Goal: Obtain resource: Obtain resource

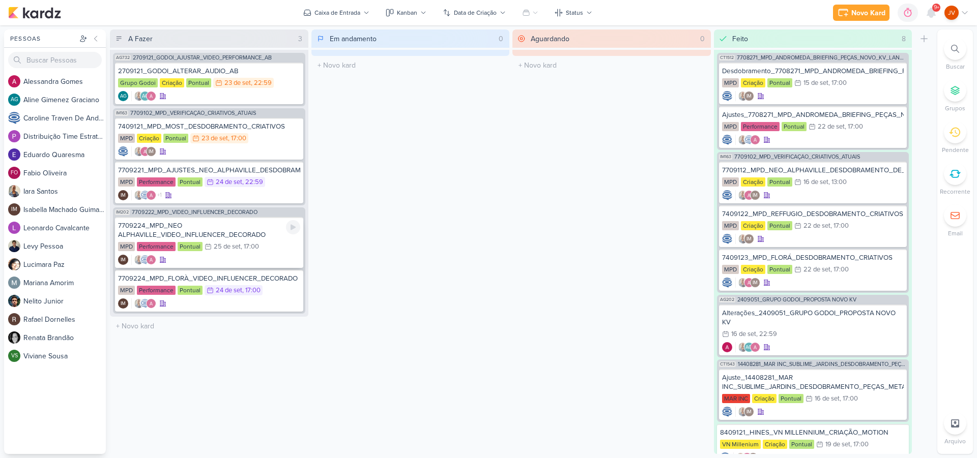
click at [247, 231] on div "7709224_MPD_NEO ALPHAVILLE_VIDEO_INFLUENCER_DECORADO" at bounding box center [209, 230] width 182 height 18
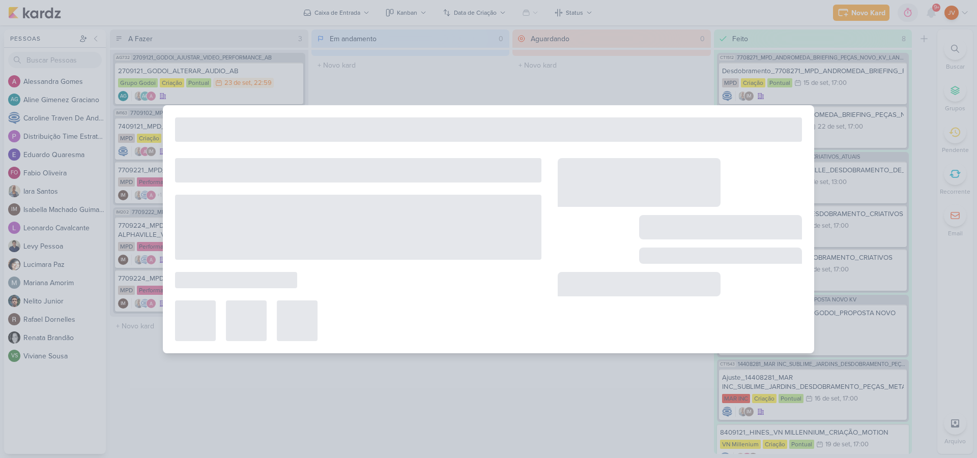
type input "7709224_MPD_NEO ALPHAVILLE_VIDEO_INFLUENCER_DECORADO"
type input "[DATE] 17:00"
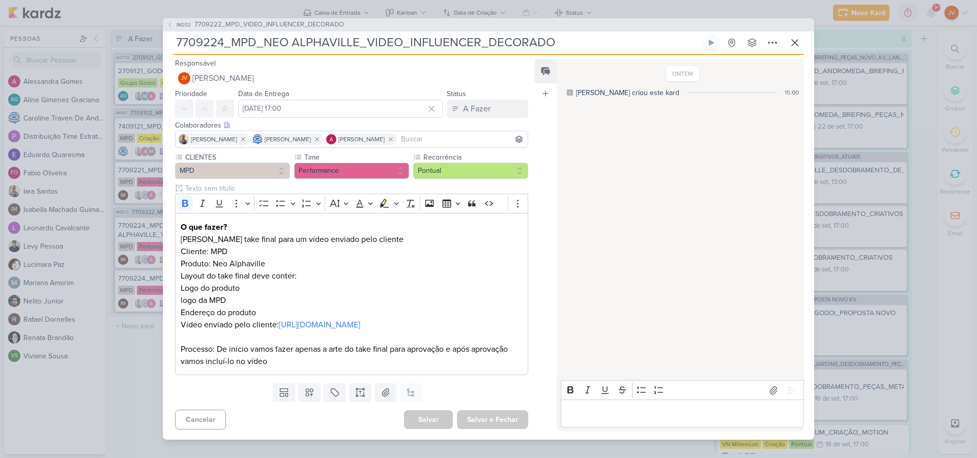
click at [129, 357] on div "IM202 7709222_MPD_VIDEO_INFLUENCER_DECORADO 7709224_MPD_NEO ALPHAVILLE_VIDEO_IN…" at bounding box center [488, 229] width 977 height 458
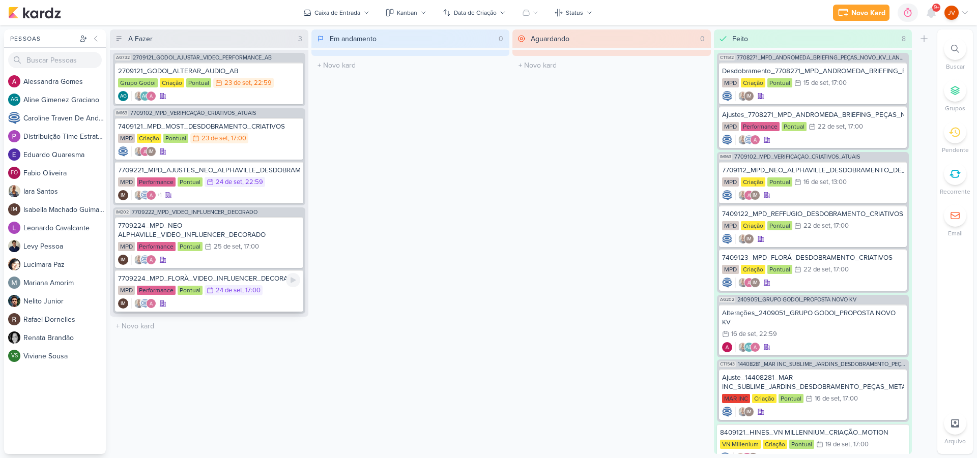
click at [192, 278] on div "7709224_MPD_FLORÀ_VIDEO_INFLUENCER_DECORADO" at bounding box center [209, 278] width 182 height 9
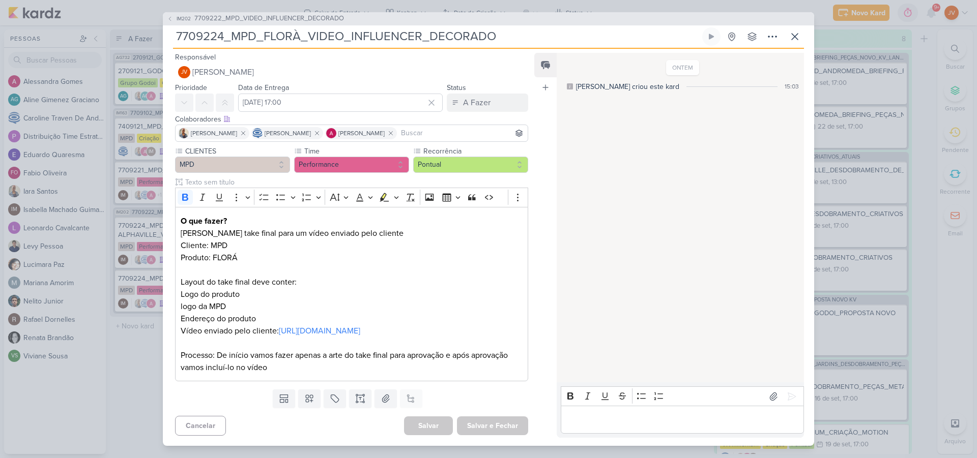
click at [133, 349] on div "IM202 7709222_MPD_VIDEO_INFLUENCER_DECORADO 7709224_MPD_FLORÀ_VIDEO_INFLUENCER_…" at bounding box center [488, 229] width 977 height 458
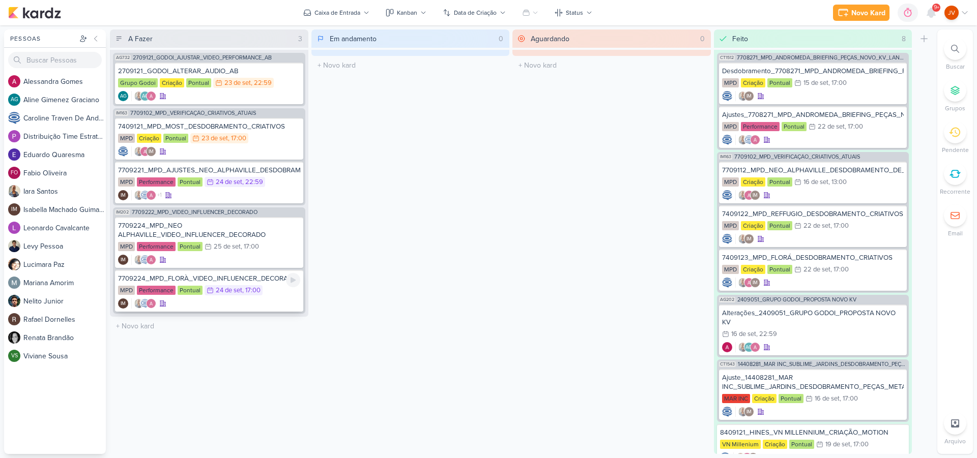
click at [268, 277] on div "7709224_MPD_FLORÀ_VIDEO_INFLUENCER_DECORADO" at bounding box center [209, 278] width 182 height 9
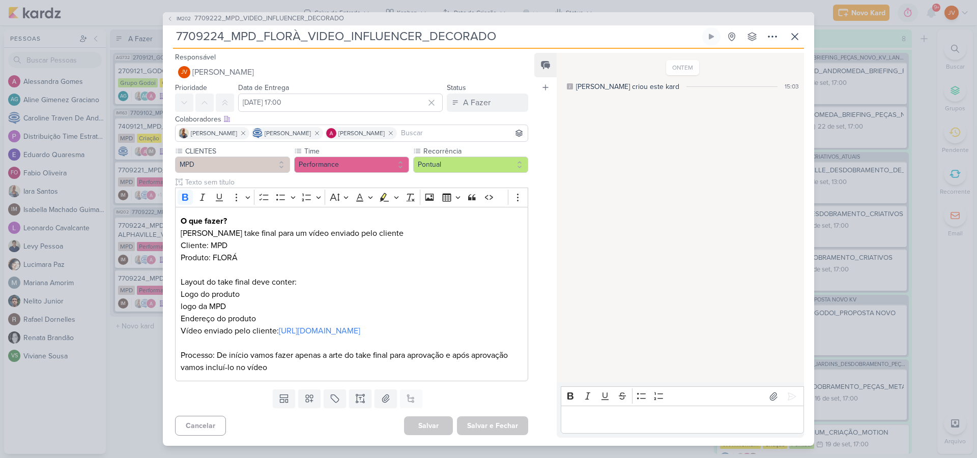
scroll to position [0, 1]
click at [132, 351] on div "IM202 7709222_MPD_VIDEO_INFLUENCER_DECORADO 7709224_MPD_FLORÀ_VIDEO_INFLUENCER_…" at bounding box center [488, 229] width 977 height 458
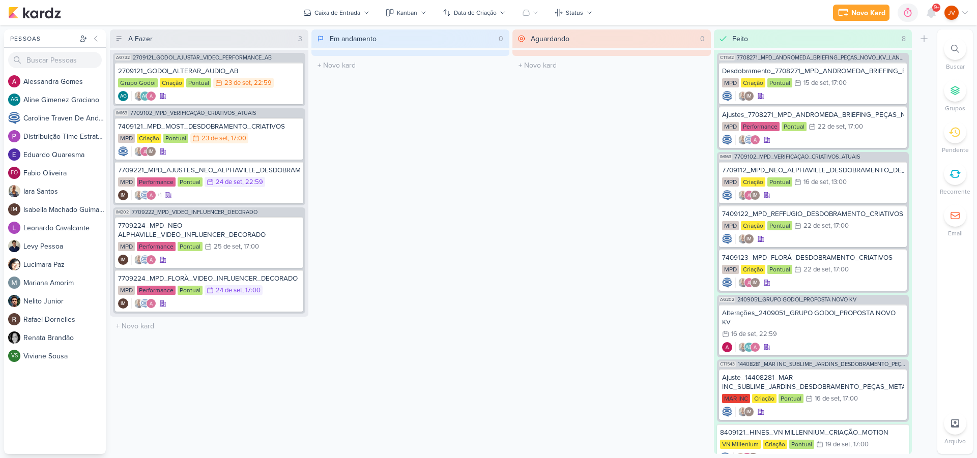
scroll to position [0, 0]
click at [255, 71] on div "2709121_GODOI_ALTERAR_AUDIO_AB" at bounding box center [209, 71] width 182 height 9
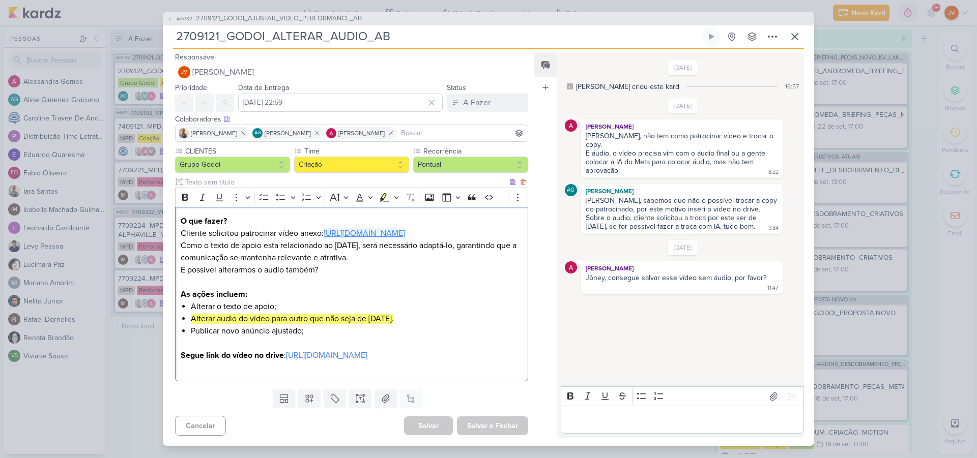
click at [384, 230] on link "[URL][DOMAIN_NAME]" at bounding box center [364, 233] width 81 height 10
click at [938, 333] on div "AG732 2709121_GODOI_AJUSTAR_VIDEO_PERFORMANCE_AB 2709121_GODOI_ALTERAR_AUDIO_AB" at bounding box center [488, 229] width 977 height 458
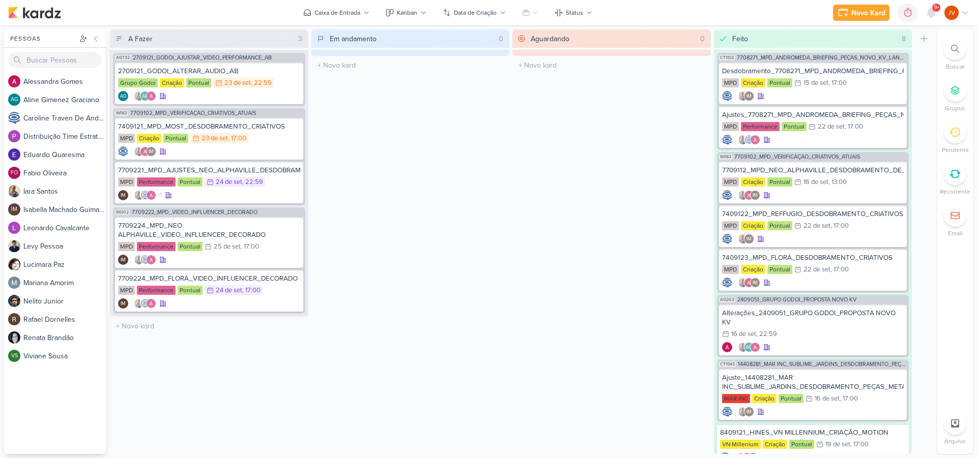
click at [481, 277] on div "Em andamento 0 Mover Para Esquerda Mover Para Direita [GEOGRAPHIC_DATA] O títul…" at bounding box center [410, 242] width 198 height 425
click at [259, 128] on div "7409121_MPD_MOST_DESDOBRAMENTO_CRIATIVOS" at bounding box center [209, 126] width 182 height 9
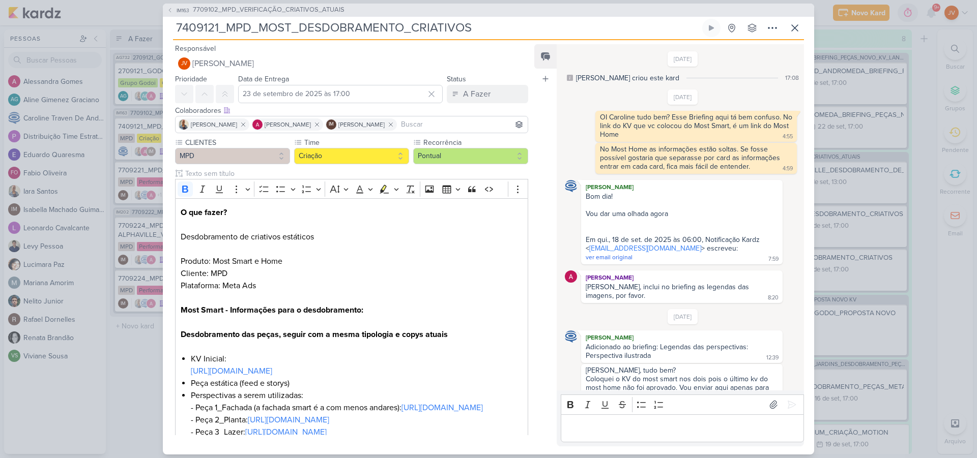
scroll to position [296, 0]
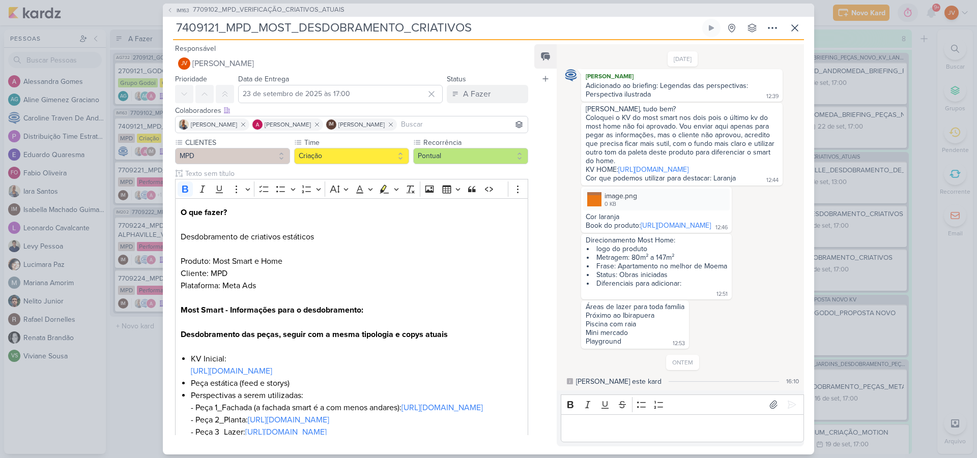
click at [138, 413] on div "IM163 7709102_MPD_VERIFICAÇÃO_CRIATIVOS_ATUAIS 7409121_MPD_MOST_DESDOBRAMENTO_C…" at bounding box center [488, 229] width 977 height 458
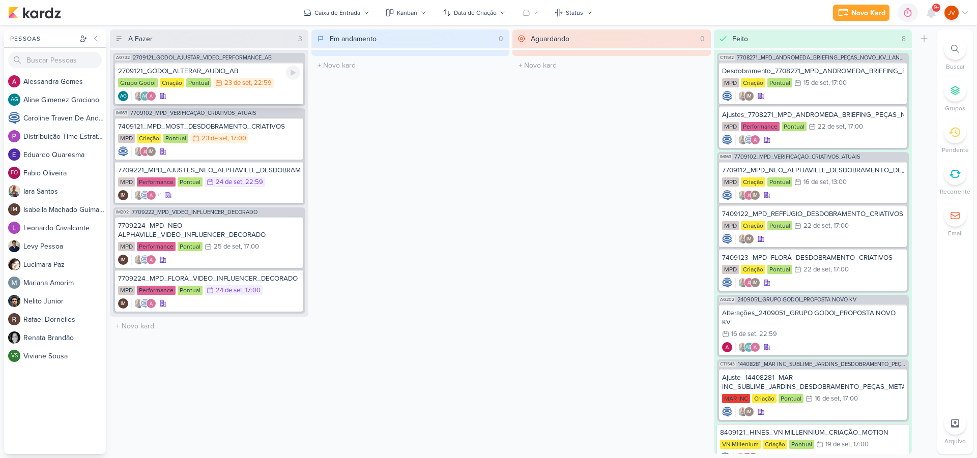
click at [215, 70] on div "2709121_GODOI_ALTERAR_AUDIO_AB" at bounding box center [209, 71] width 182 height 9
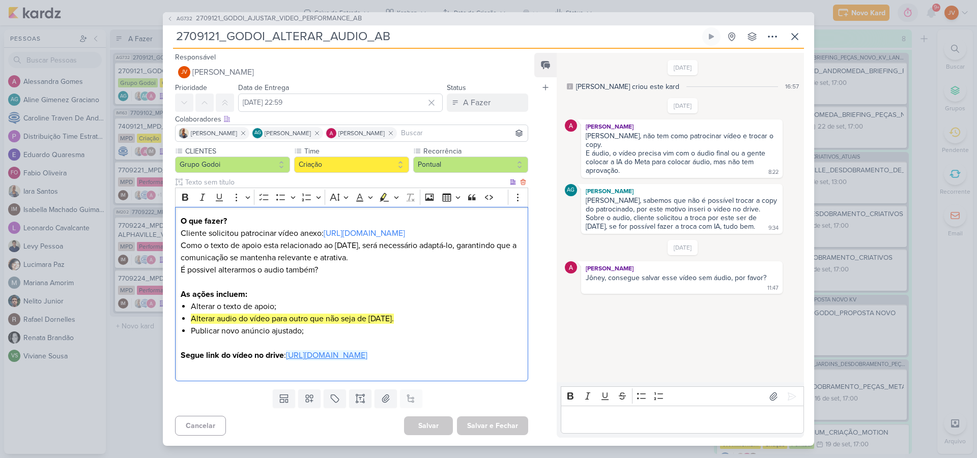
click at [363, 361] on link "[URL][DOMAIN_NAME]" at bounding box center [326, 356] width 81 height 10
click at [792, 33] on icon at bounding box center [795, 37] width 12 height 12
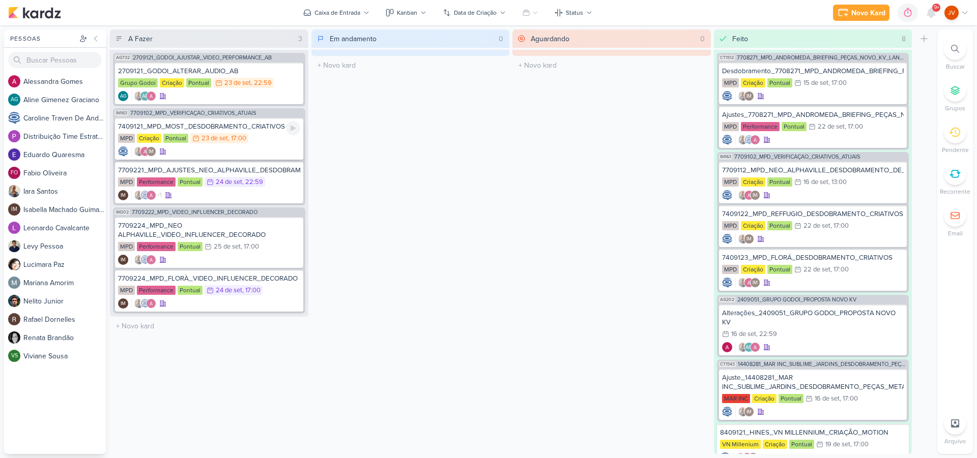
click at [252, 130] on div "7409121_MPD_MOST_DESDOBRAMENTO_CRIATIVOS" at bounding box center [209, 126] width 182 height 9
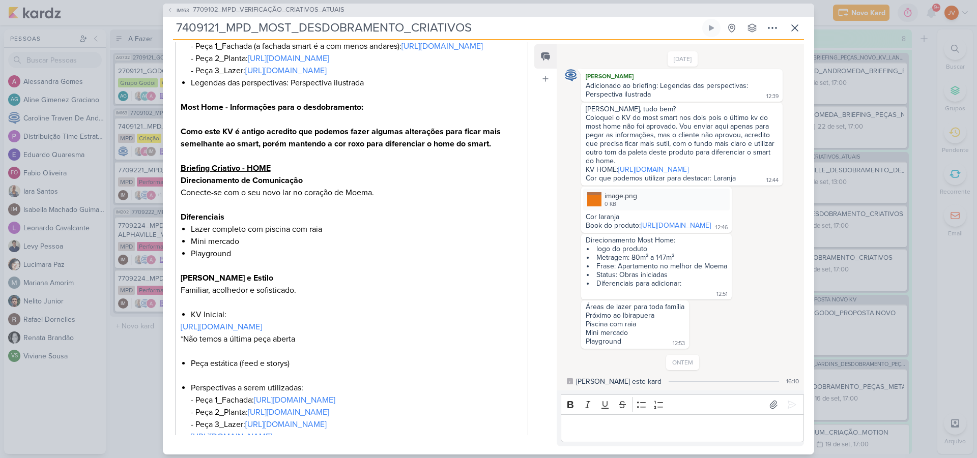
scroll to position [357, 0]
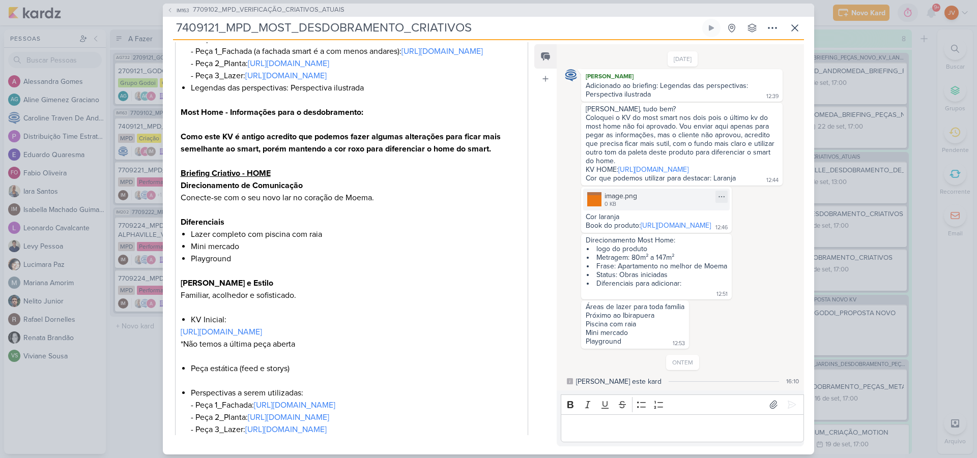
click at [592, 192] on img at bounding box center [594, 199] width 14 height 14
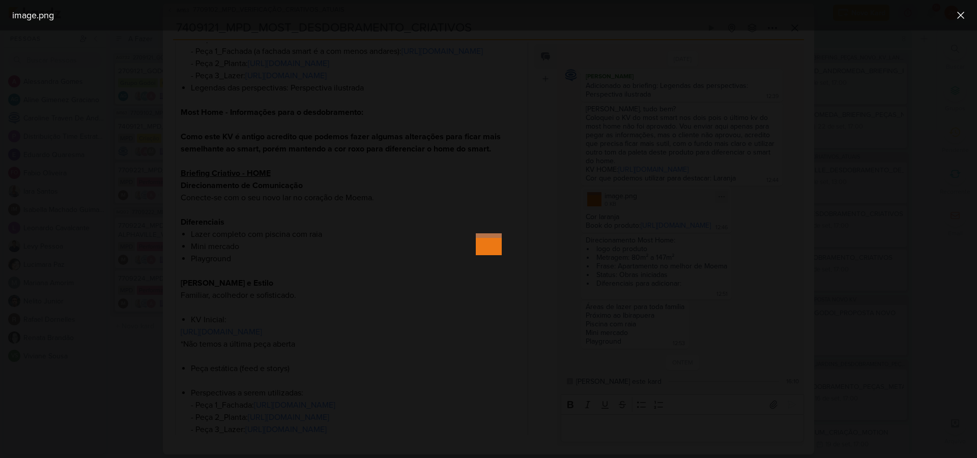
click at [592, 186] on div at bounding box center [488, 245] width 977 height 428
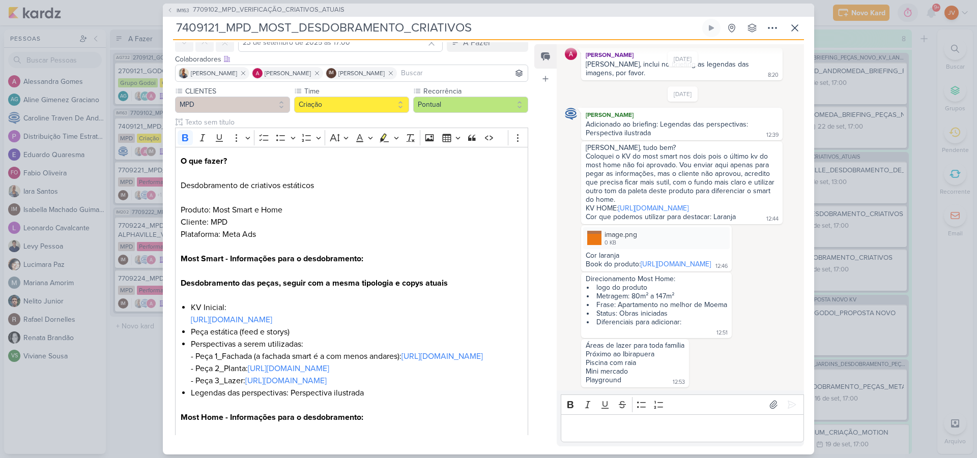
scroll to position [50, 0]
click at [272, 321] on link "[URL][DOMAIN_NAME]" at bounding box center [231, 321] width 81 height 10
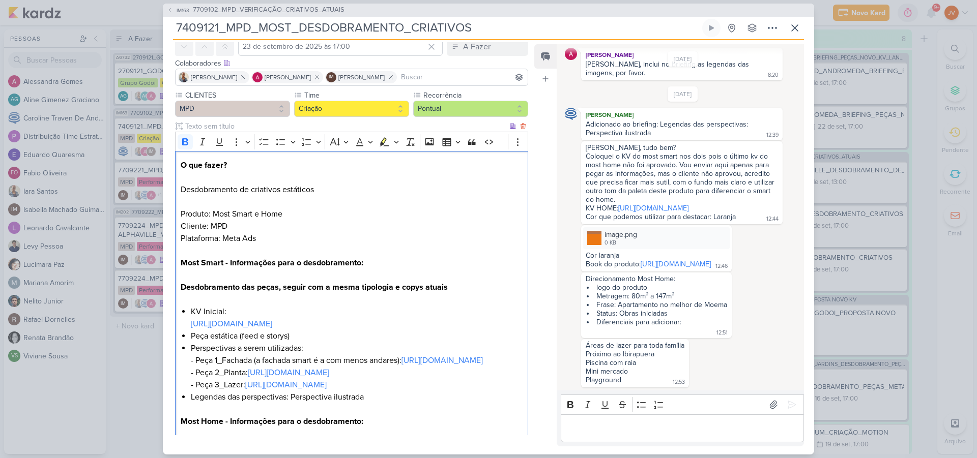
scroll to position [46, 0]
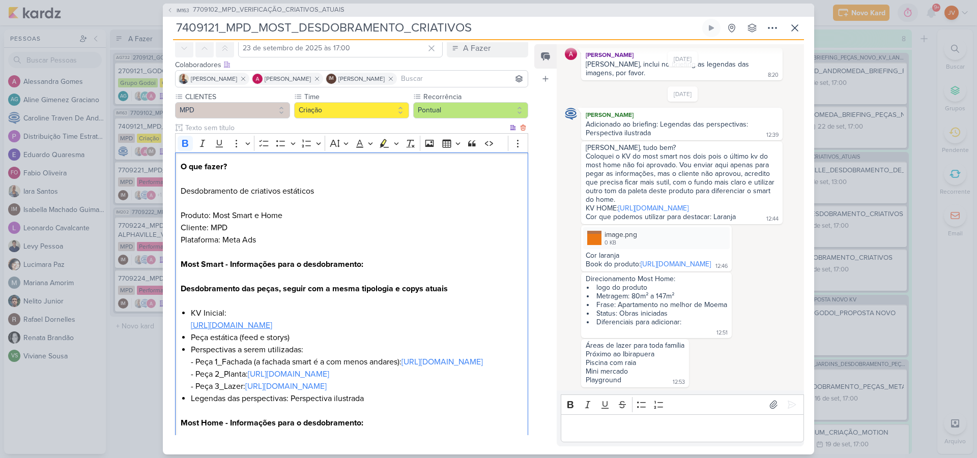
click at [272, 326] on link "[URL][DOMAIN_NAME]" at bounding box center [231, 326] width 81 height 10
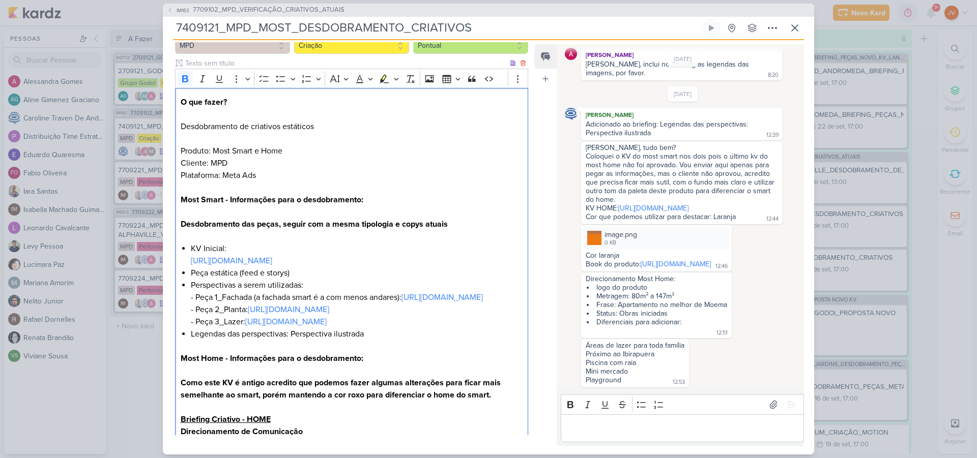
scroll to position [109, 0]
click at [272, 264] on link "[URL][DOMAIN_NAME]" at bounding box center [231, 262] width 81 height 10
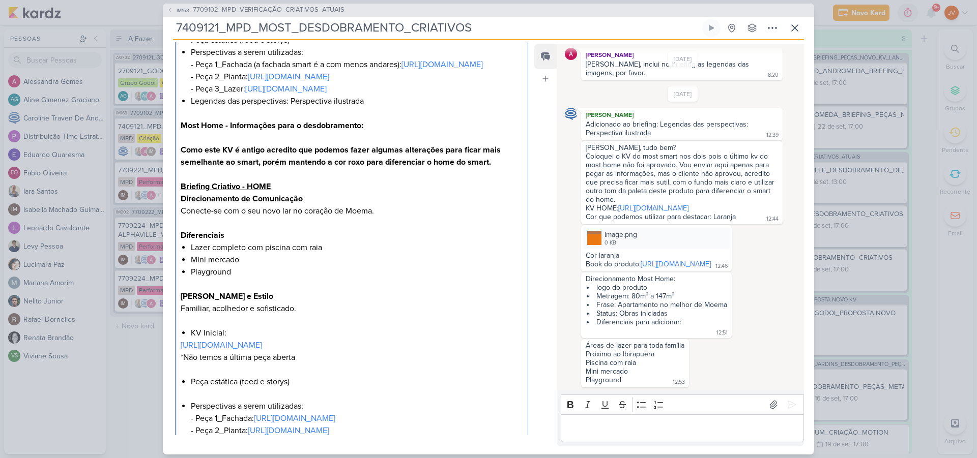
scroll to position [356, 0]
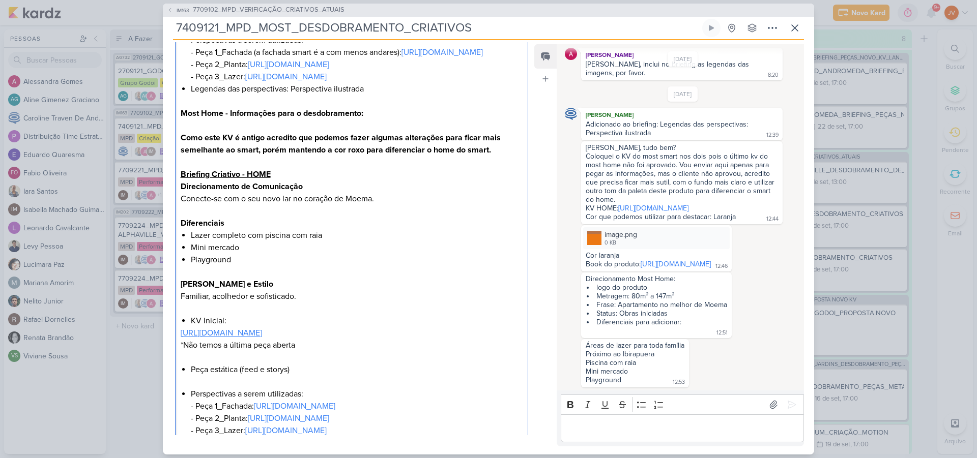
click at [262, 338] on link "[URL][DOMAIN_NAME]" at bounding box center [221, 333] width 81 height 10
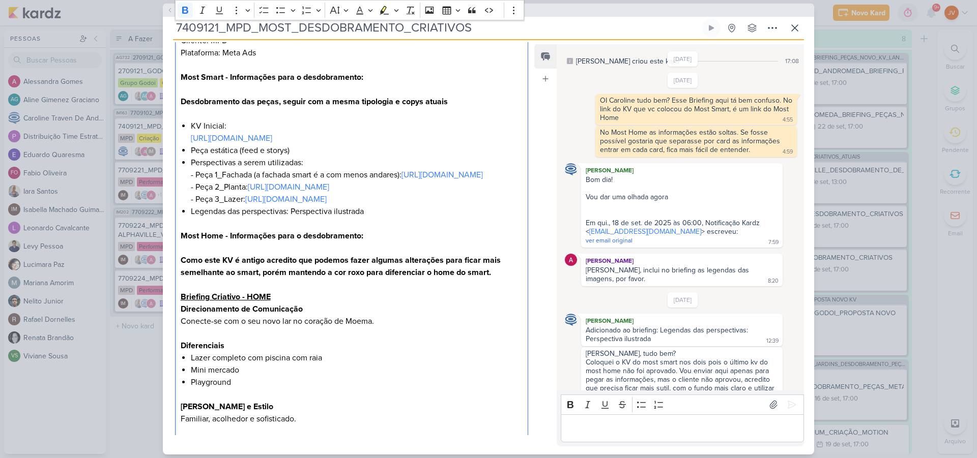
scroll to position [229, 0]
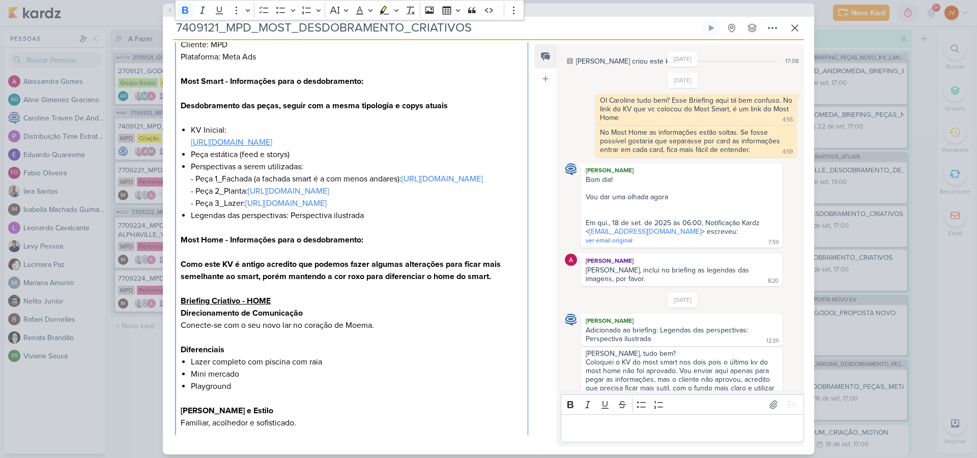
click at [272, 145] on link "[URL][DOMAIN_NAME]" at bounding box center [231, 142] width 81 height 10
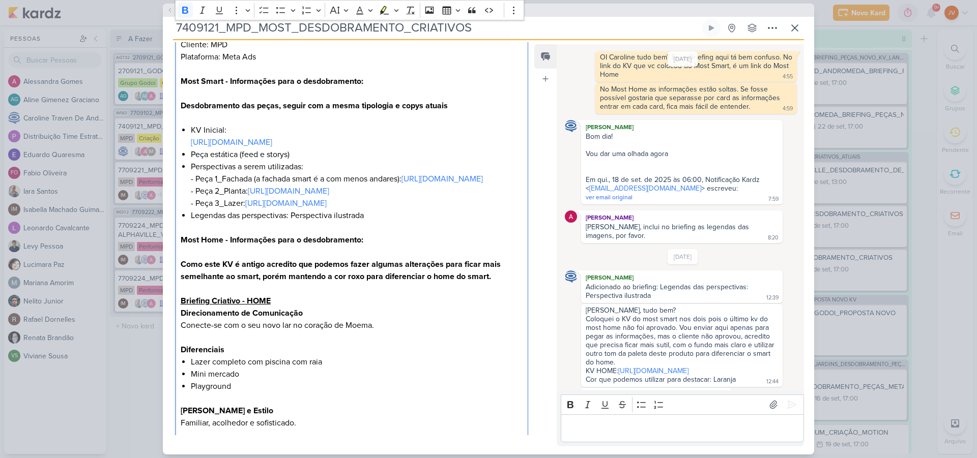
scroll to position [62, 0]
click at [661, 373] on link "[URL][DOMAIN_NAME]" at bounding box center [653, 369] width 70 height 9
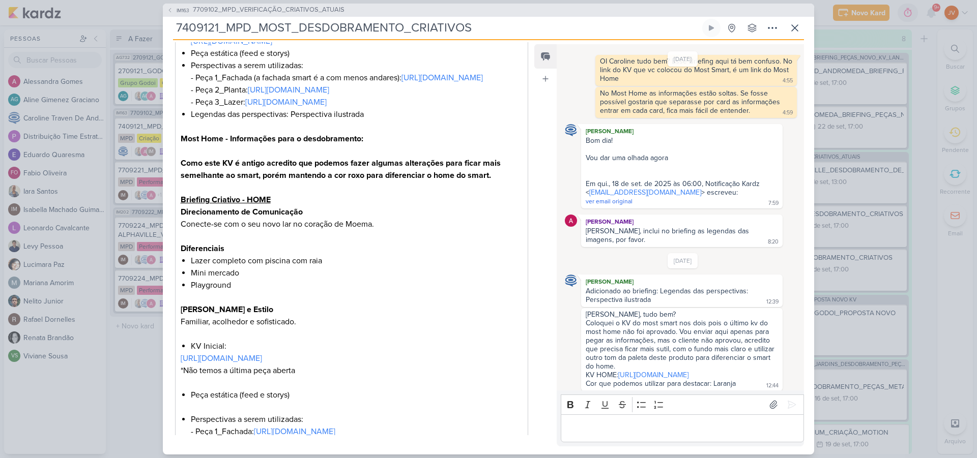
scroll to position [324, 0]
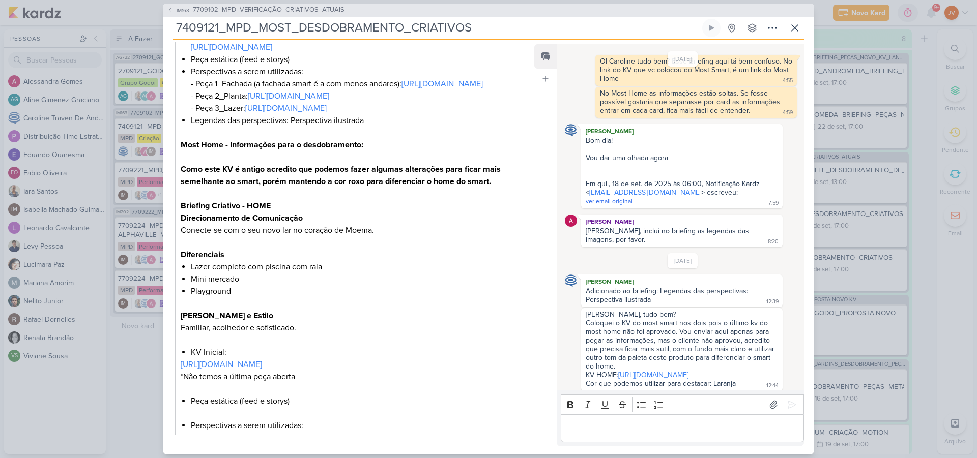
click at [262, 370] on link "[URL][DOMAIN_NAME]" at bounding box center [221, 365] width 81 height 10
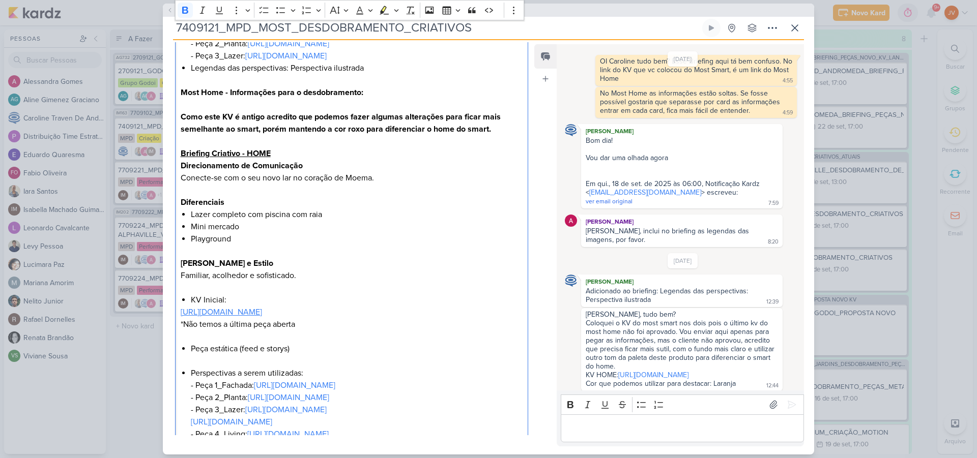
scroll to position [507, 0]
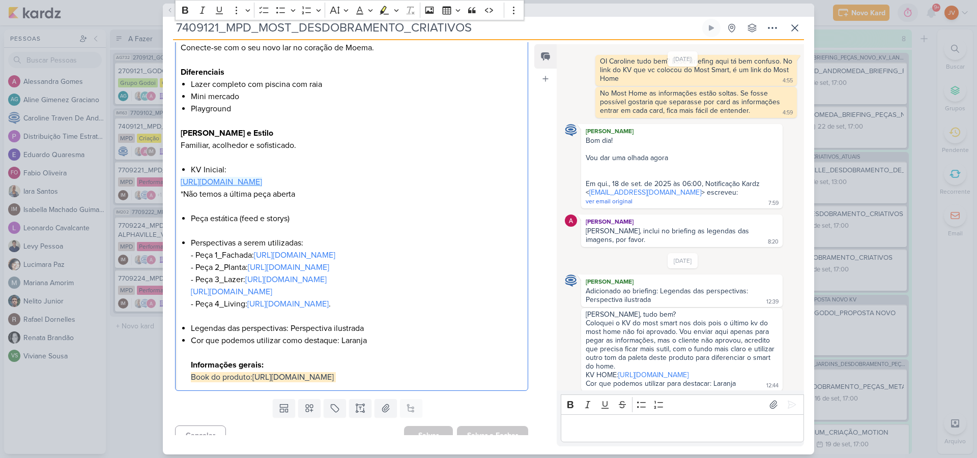
click at [262, 187] on link "[URL][DOMAIN_NAME]" at bounding box center [221, 182] width 81 height 10
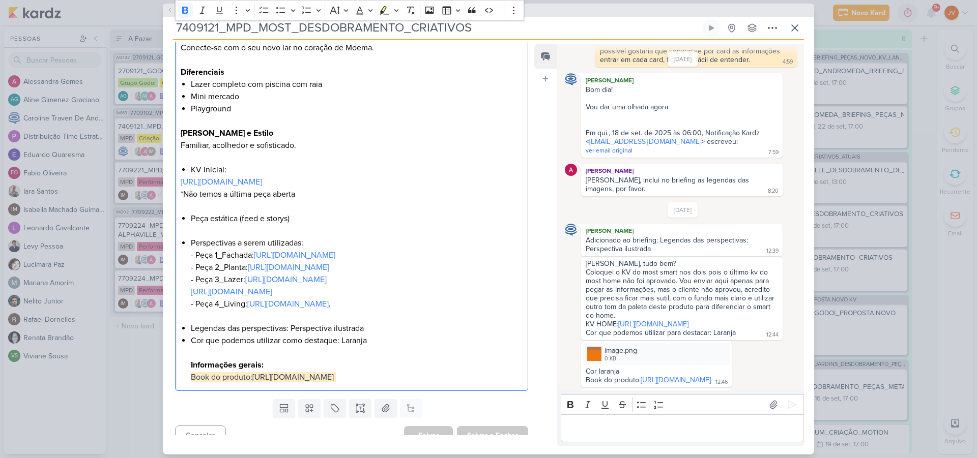
scroll to position [121, 0]
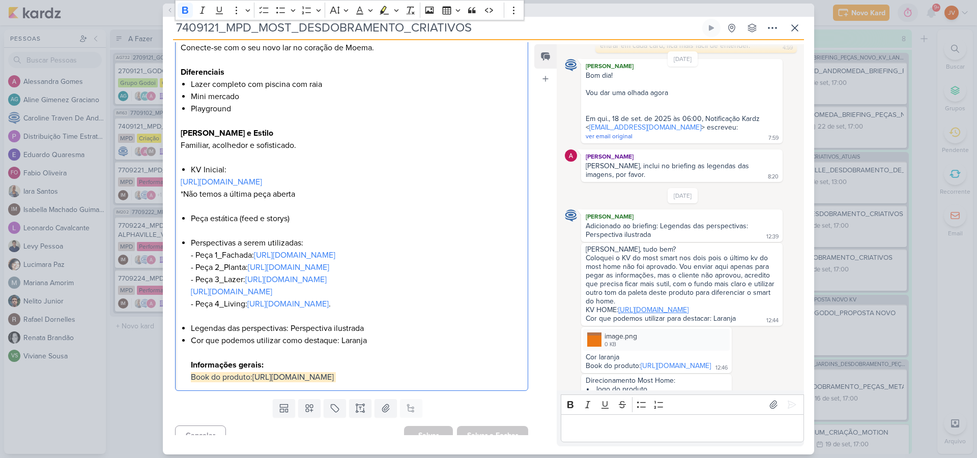
click at [681, 314] on link "[URL][DOMAIN_NAME]" at bounding box center [653, 310] width 70 height 9
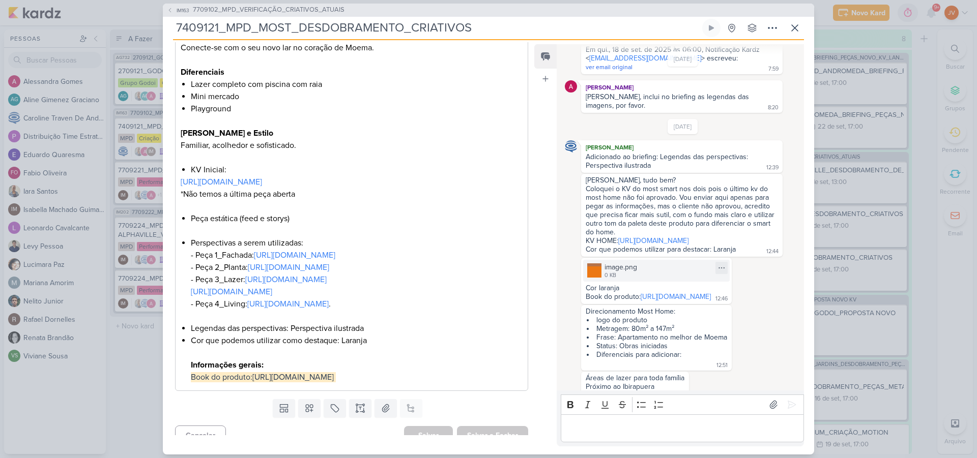
scroll to position [198, 0]
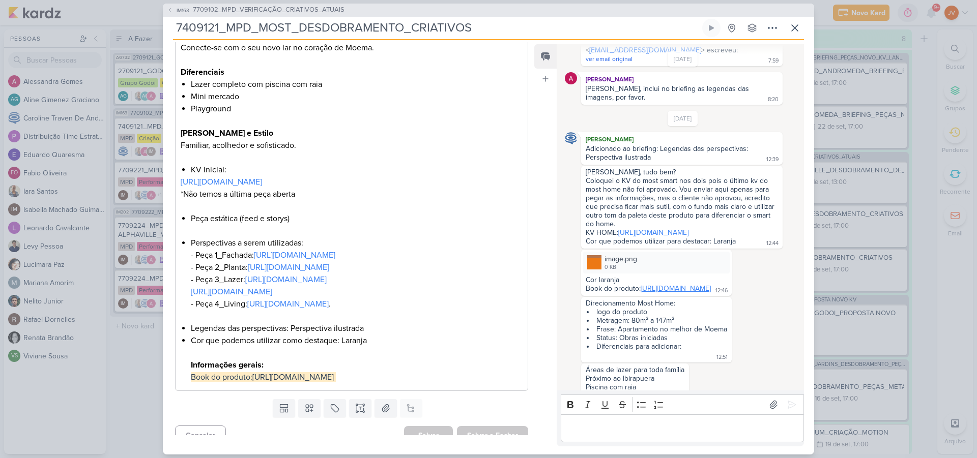
click at [656, 293] on link "[URL][DOMAIN_NAME]" at bounding box center [676, 288] width 70 height 9
click at [594, 270] on img at bounding box center [594, 262] width 14 height 14
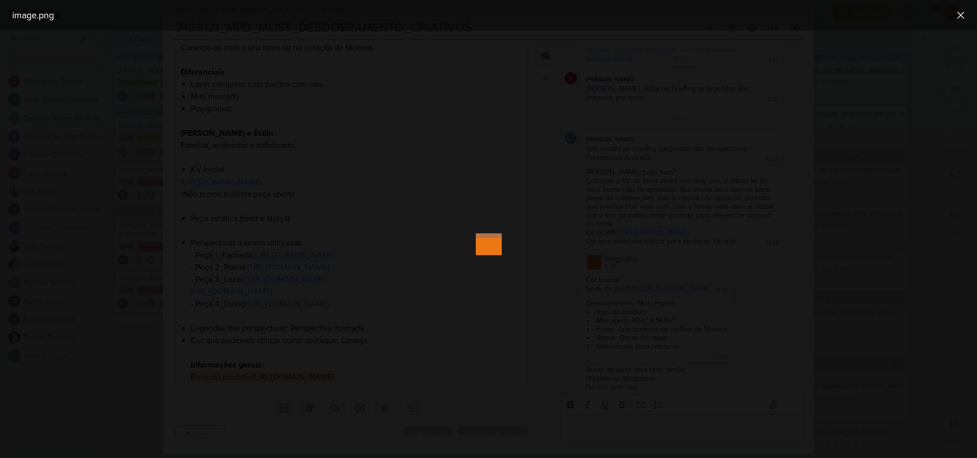
click at [494, 370] on div at bounding box center [488, 245] width 977 height 428
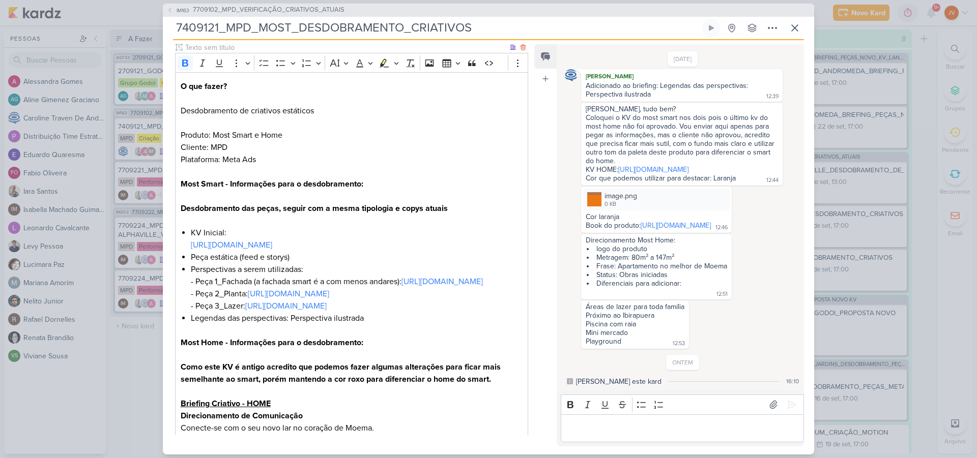
scroll to position [159, 0]
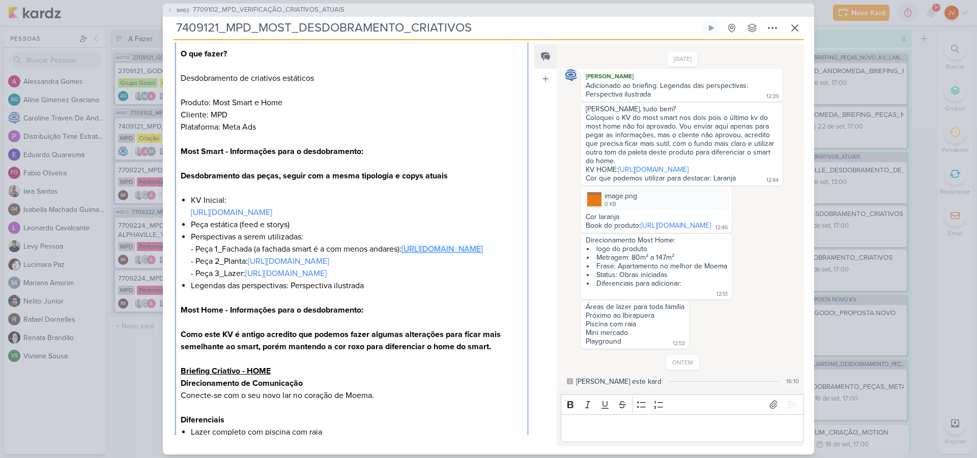
click at [401, 254] on link "[URL][DOMAIN_NAME]" at bounding box center [441, 249] width 81 height 10
click at [327, 279] on link "[URL][DOMAIN_NAME]" at bounding box center [285, 274] width 81 height 10
click at [272, 213] on link "[URL][DOMAIN_NAME]" at bounding box center [231, 213] width 81 height 10
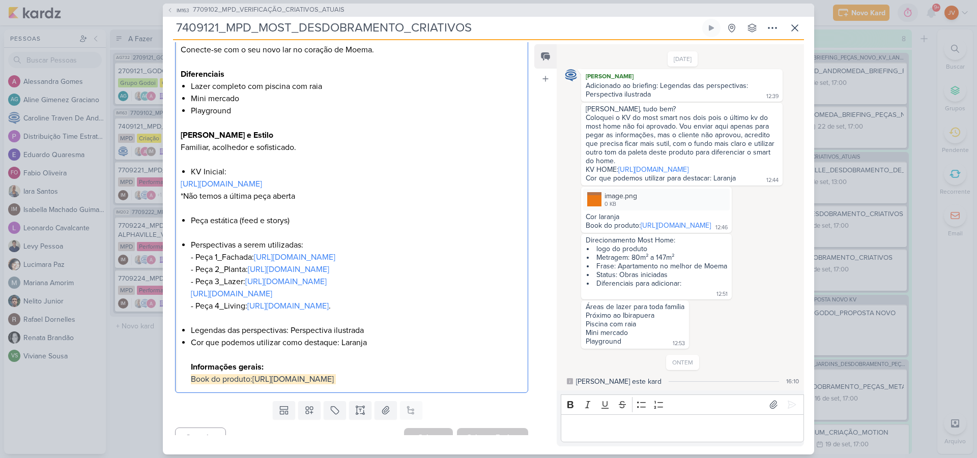
scroll to position [501, 0]
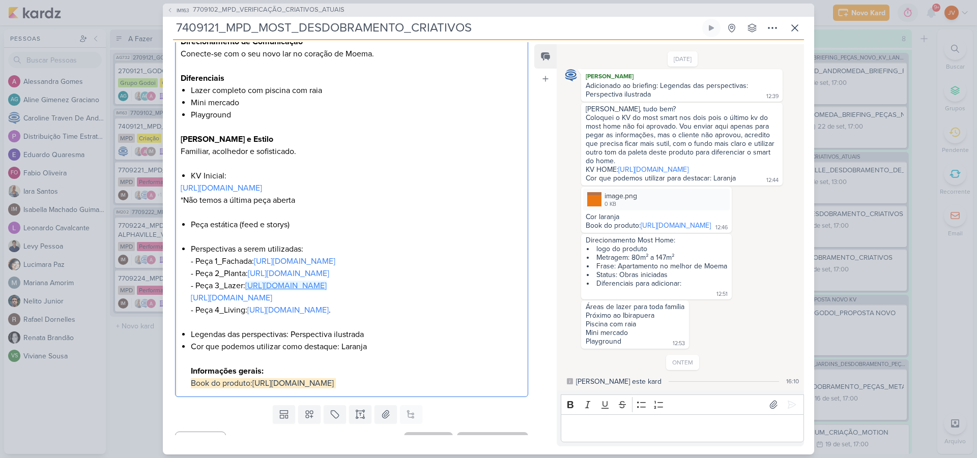
click at [327, 291] on link "[URL][DOMAIN_NAME]" at bounding box center [285, 286] width 81 height 10
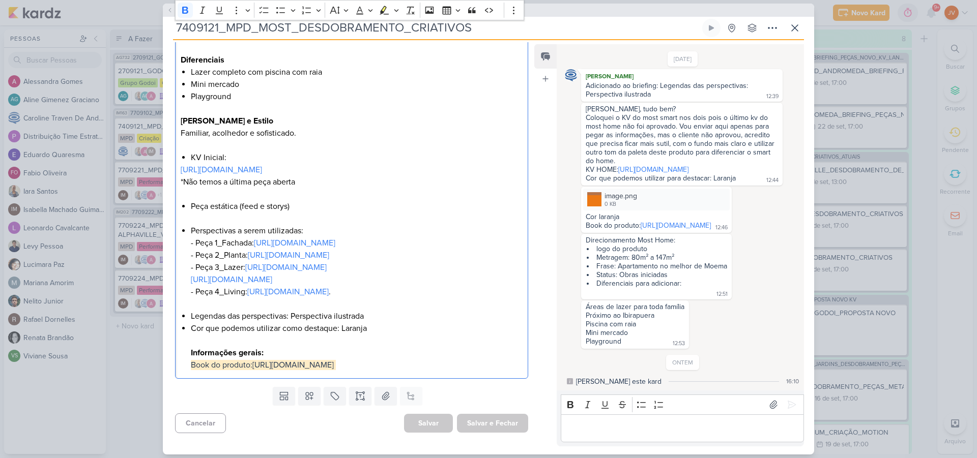
scroll to position [543, 0]
